Goal: Task Accomplishment & Management: Use online tool/utility

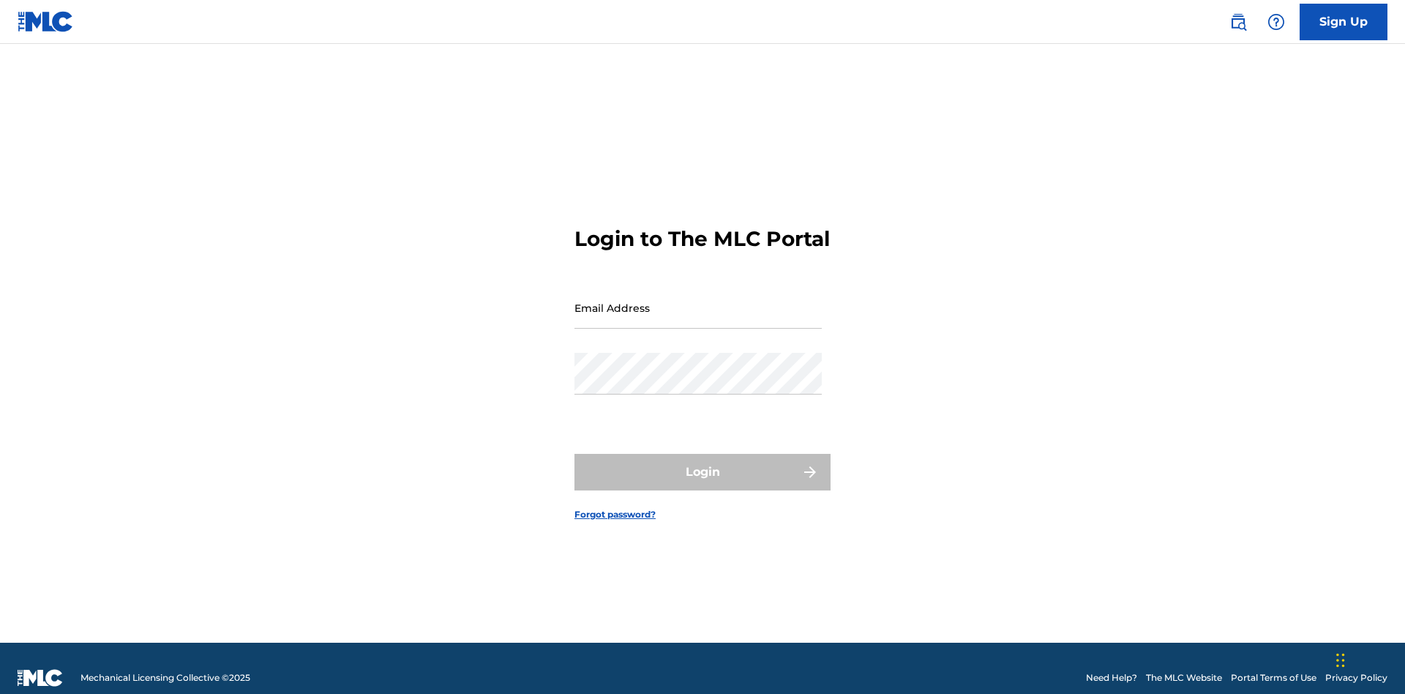
scroll to position [19, 0]
click at [698, 301] on input "Email Address" at bounding box center [697, 308] width 247 height 42
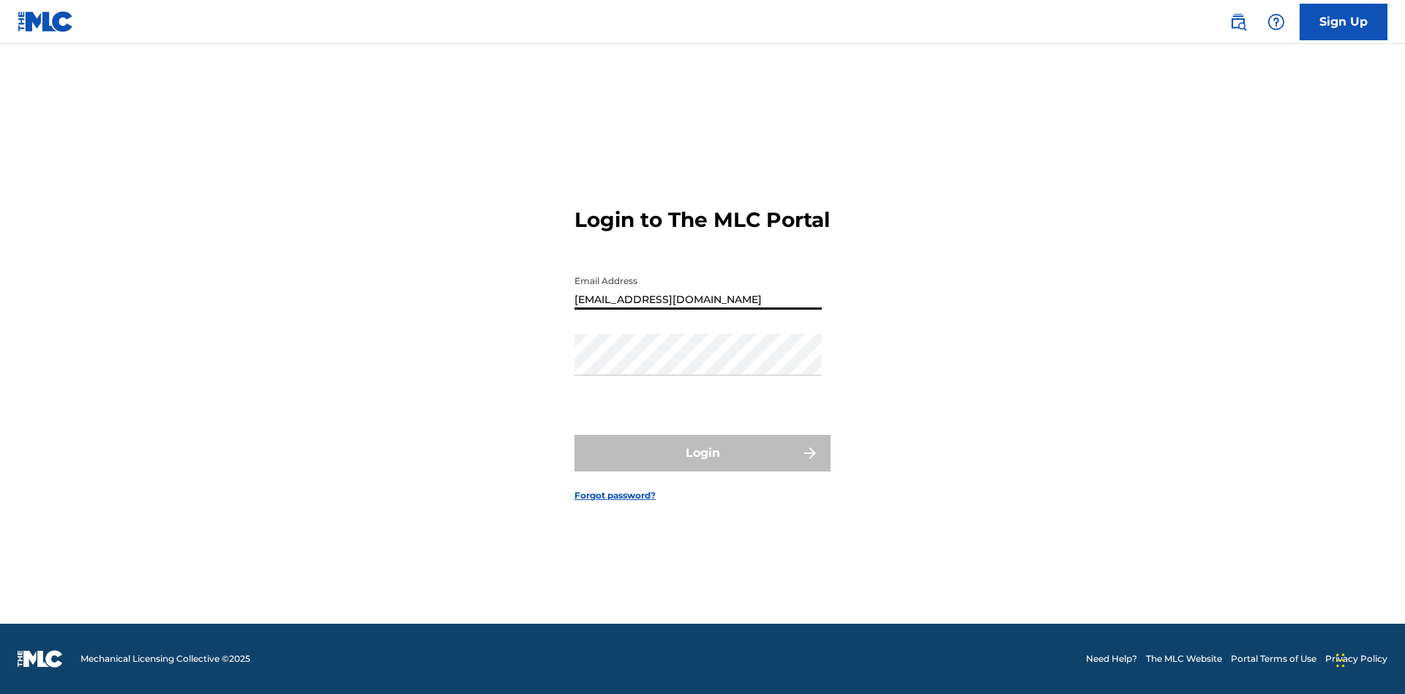
type input "[EMAIL_ADDRESS][DOMAIN_NAME]"
click at [702, 465] on button "Login" at bounding box center [702, 453] width 256 height 37
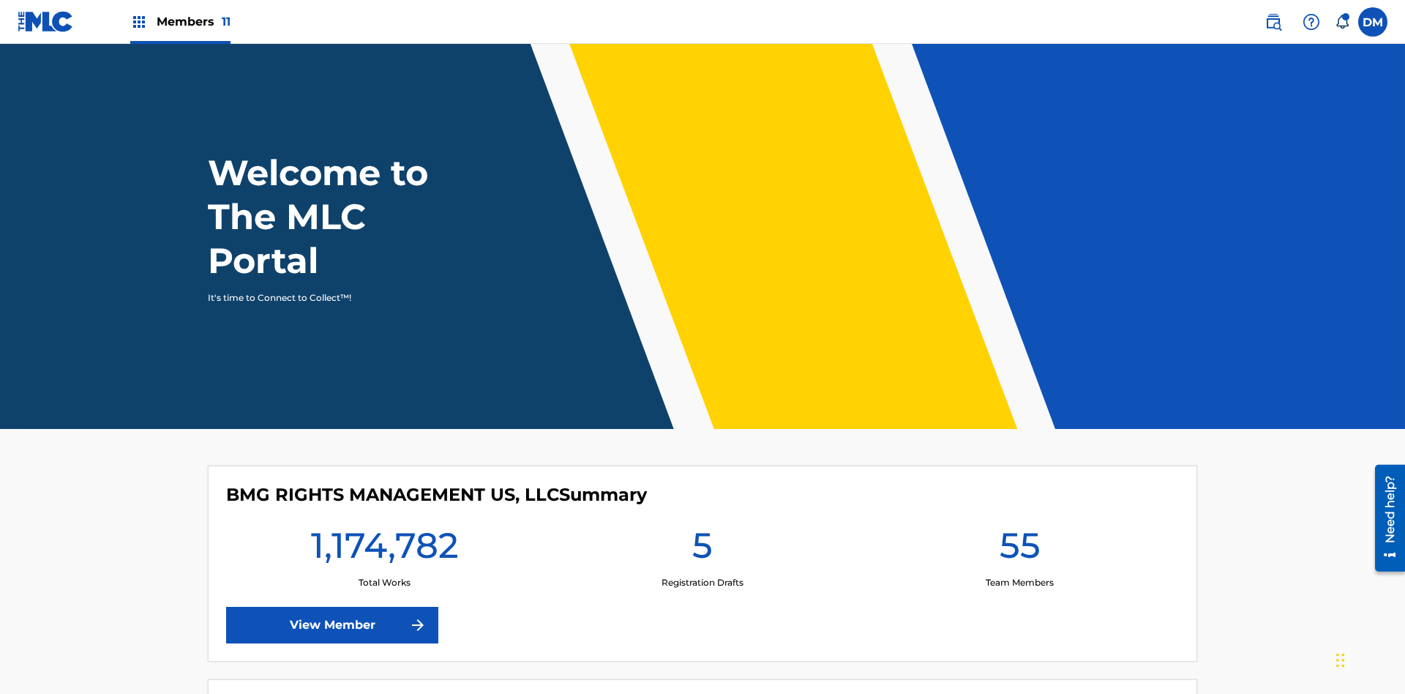
click at [180, 21] on span "Members 11" at bounding box center [194, 21] width 74 height 17
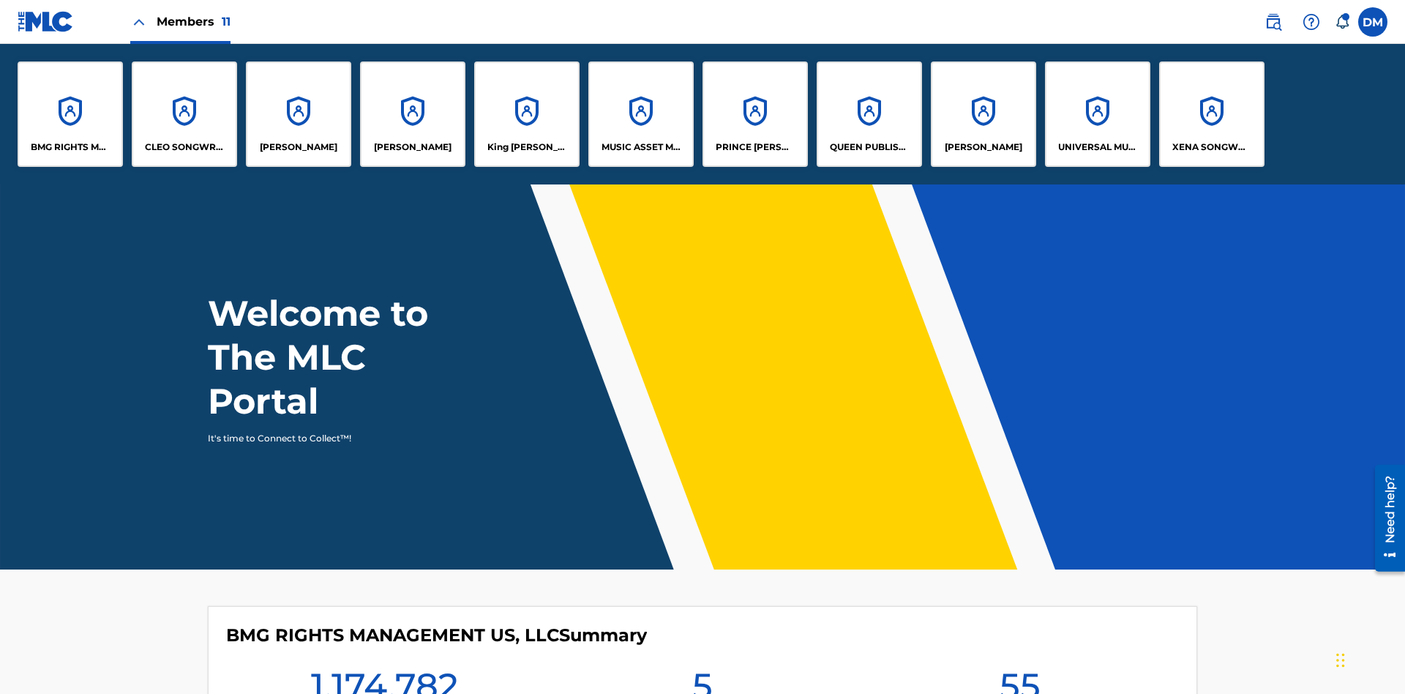
click at [1097, 147] on p "UNIVERSAL MUSIC PUB GROUP" at bounding box center [1098, 146] width 80 height 13
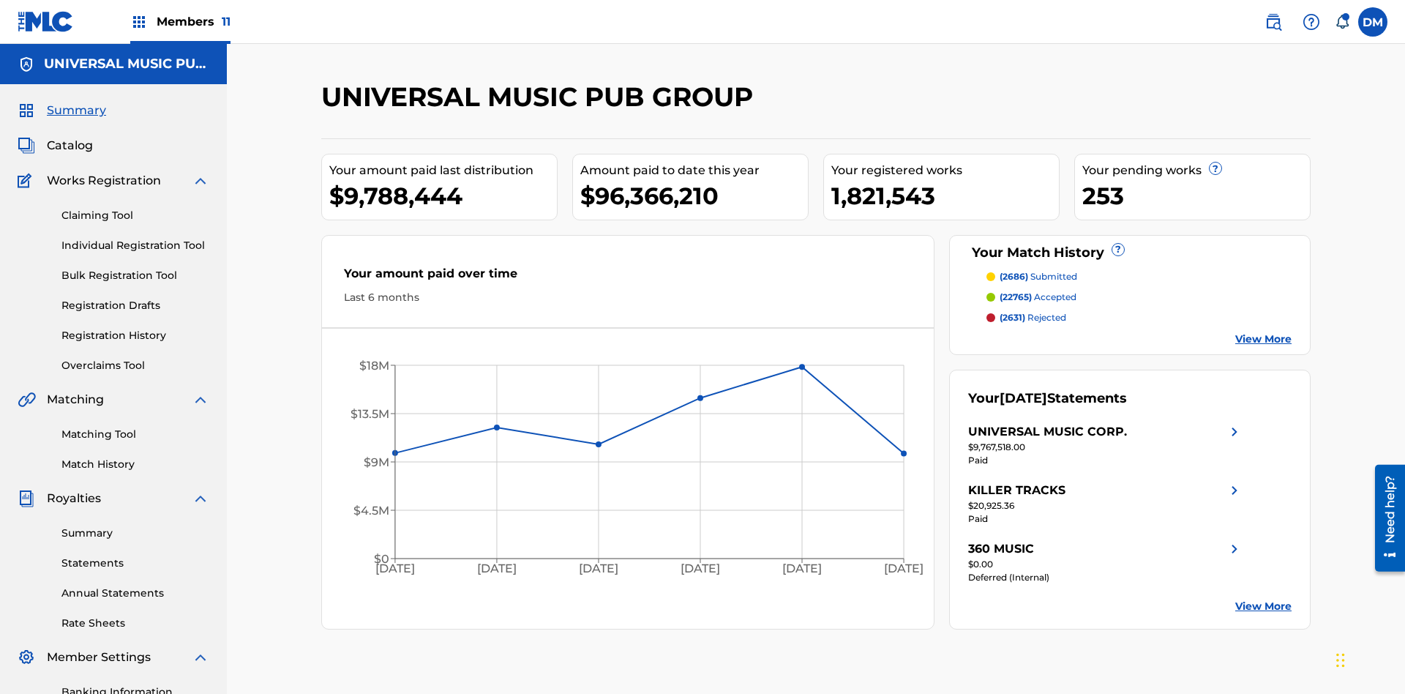
click at [135, 238] on link "Individual Registration Tool" at bounding box center [135, 245] width 148 height 15
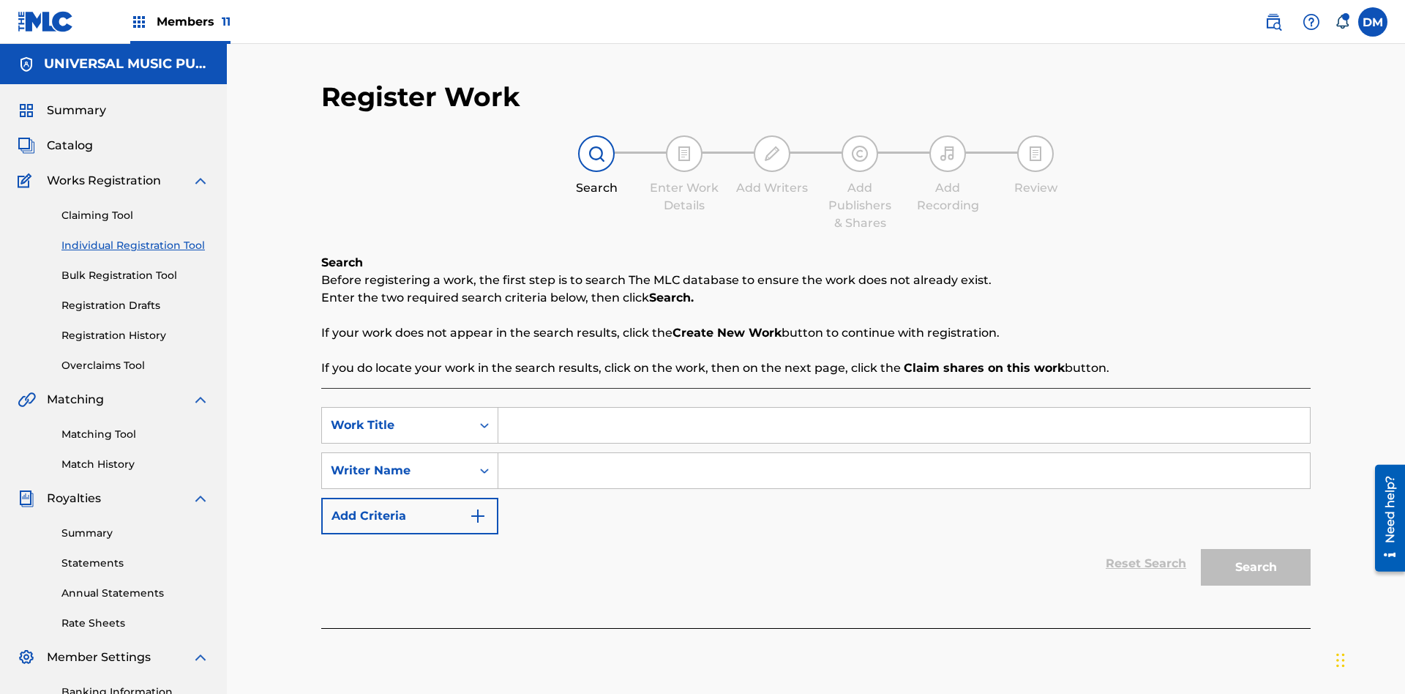
click at [904, 408] on input "Search Form" at bounding box center [903, 425] width 811 height 35
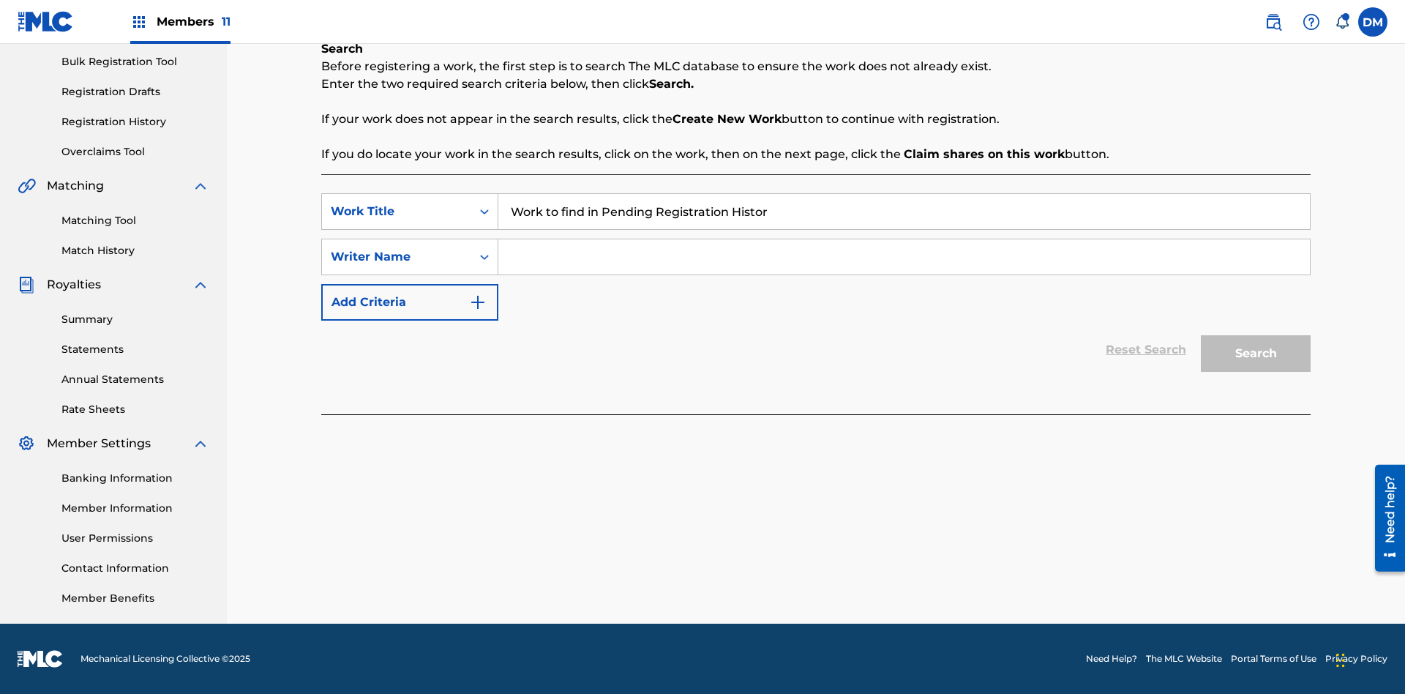
type input "Work to find in Pending Registration History"
